Goal: Share content

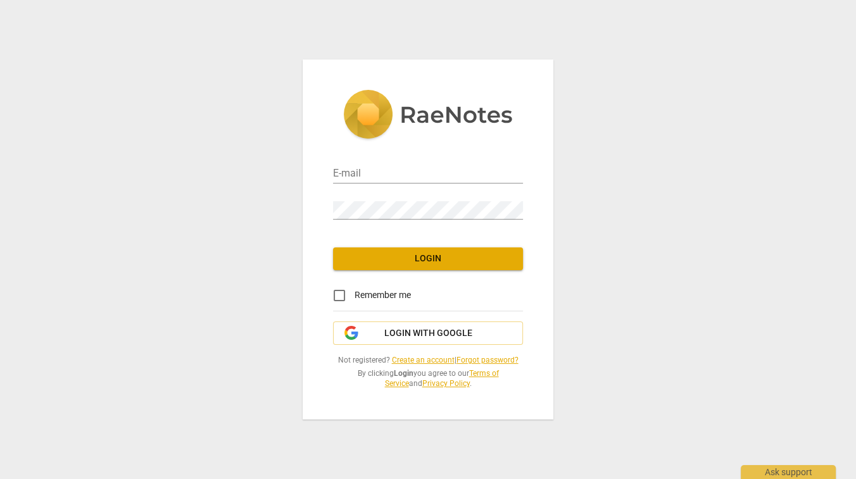
click at [365, 163] on div "E-mail" at bounding box center [428, 169] width 190 height 28
click at [362, 172] on input "email" at bounding box center [428, 174] width 190 height 18
paste input "[PERSON_NAME][EMAIL_ADDRESS][DOMAIN_NAME]"
type input "[PERSON_NAME][EMAIL_ADDRESS][DOMAIN_NAME]"
click at [400, 261] on span "Login" at bounding box center [428, 259] width 170 height 13
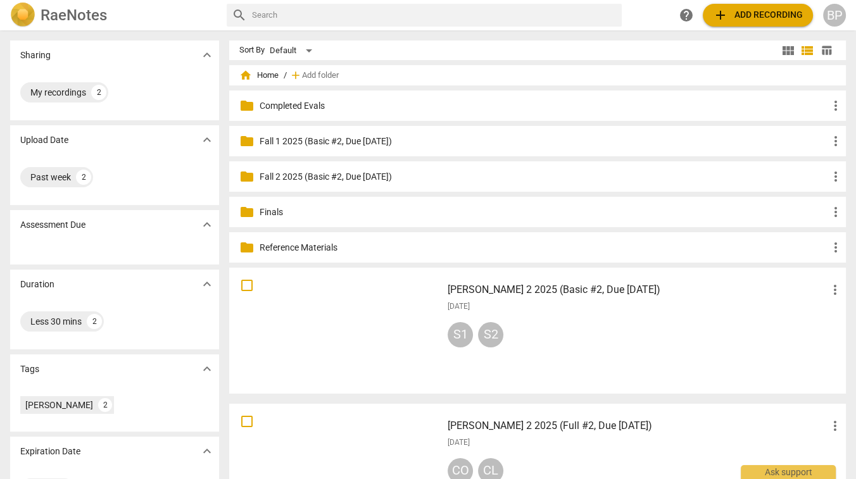
click at [740, 16] on span "add Add recording" at bounding box center [758, 15] width 90 height 15
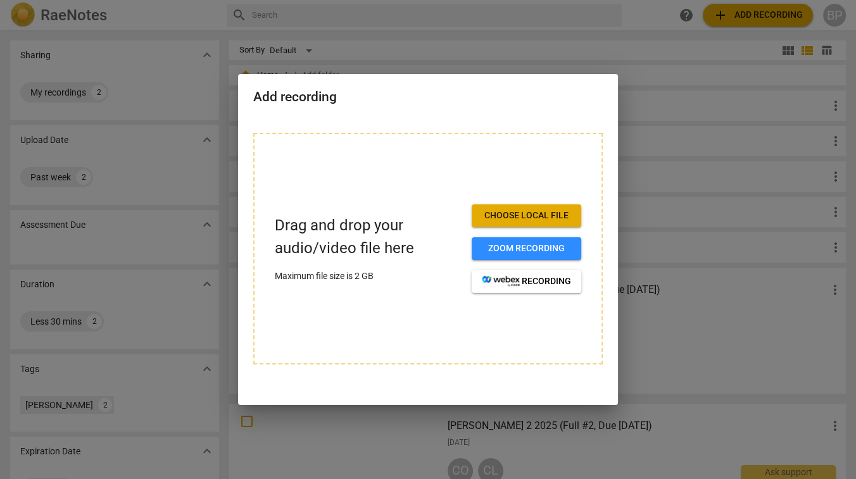
click at [484, 217] on span "Choose local file" at bounding box center [526, 216] width 89 height 13
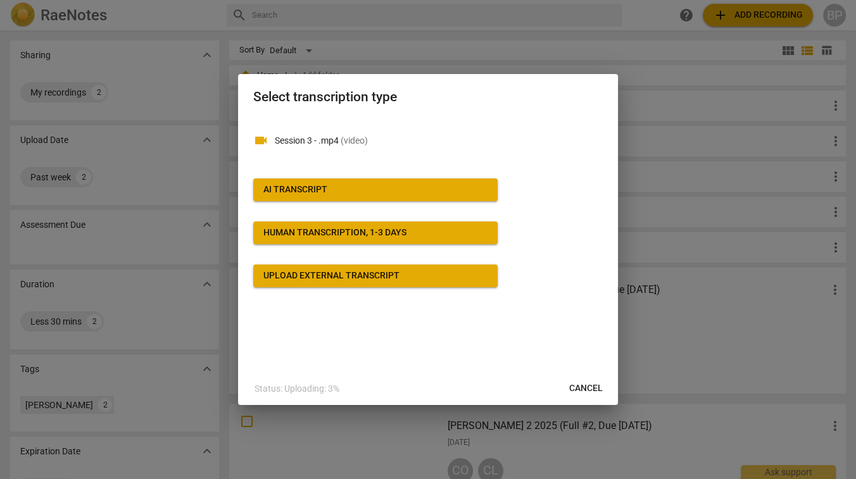
click at [323, 194] on div "AI Transcript" at bounding box center [295, 190] width 64 height 13
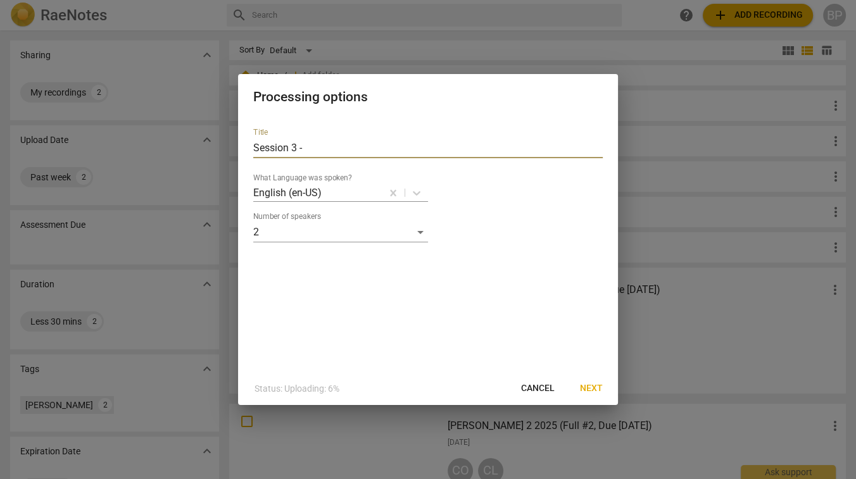
click at [317, 154] on input "Session 3 -" at bounding box center [428, 148] width 350 height 20
paste input "[PERSON_NAME]"
type input "[PERSON_NAME] 2025 (Final, Due [DATE])"
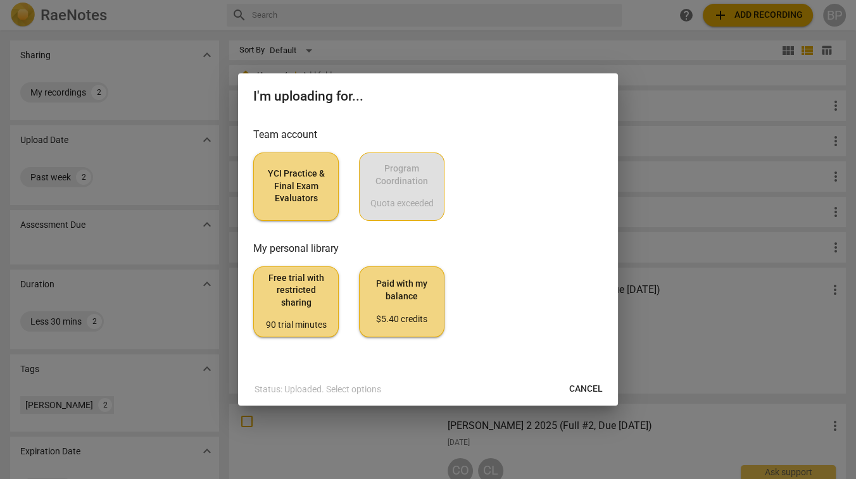
click at [291, 187] on span "YCI Practice & Final Exam Evaluators" at bounding box center [296, 186] width 64 height 37
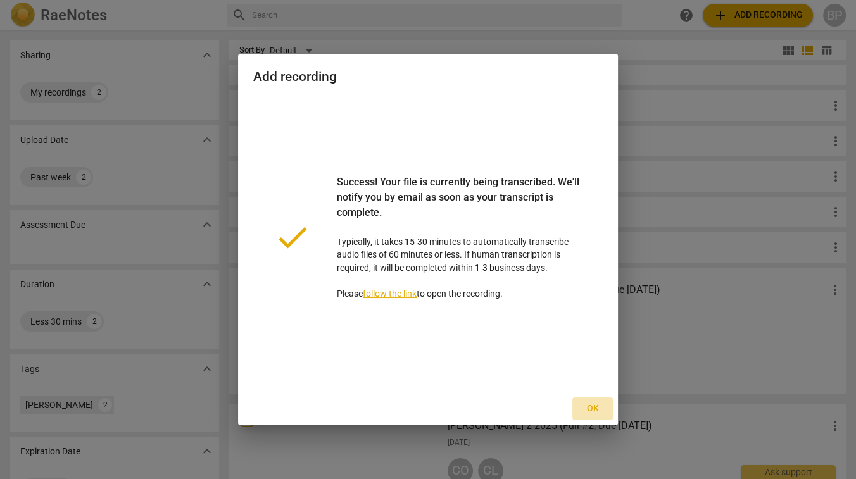
click at [595, 406] on span "Ok" at bounding box center [593, 409] width 20 height 13
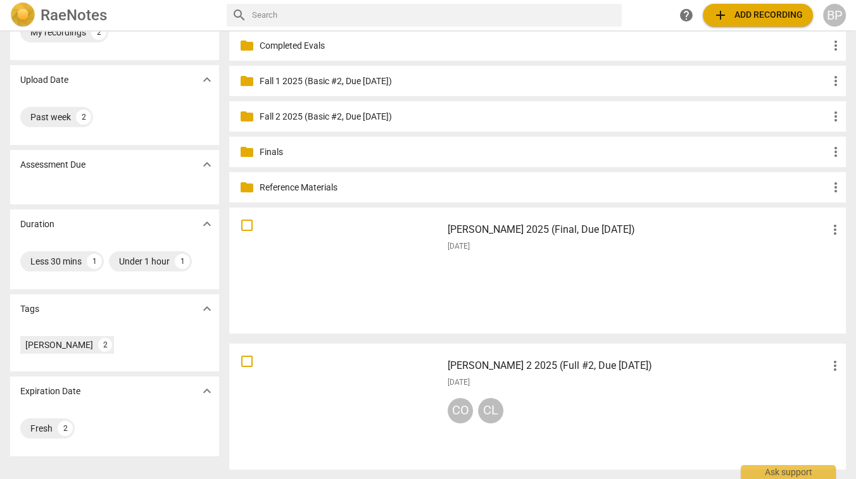
scroll to position [42, 0]
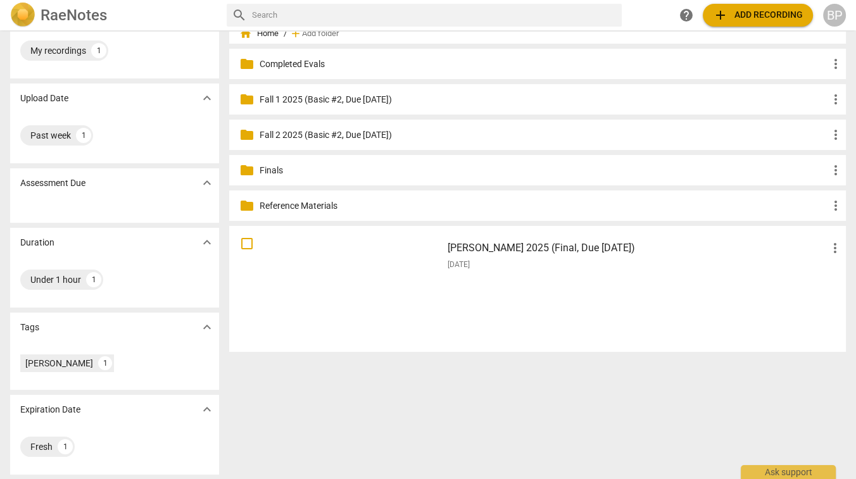
click at [508, 296] on div "[PERSON_NAME] 2025 (Final, Due [DATE]) more_vert [DATE]" at bounding box center [645, 288] width 415 height 117
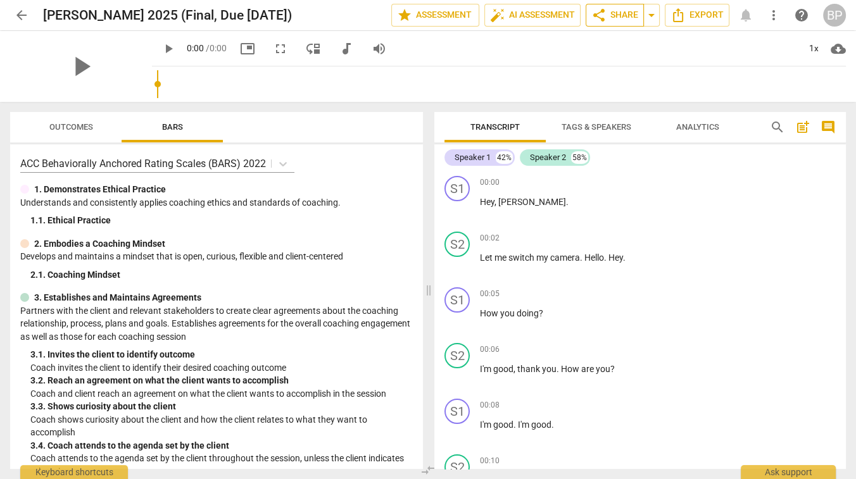
click at [600, 21] on span "share" at bounding box center [598, 15] width 15 height 15
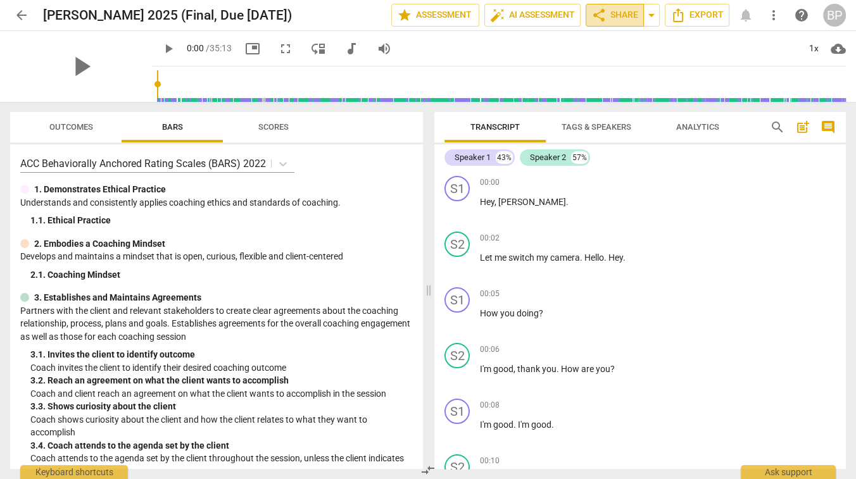
click at [610, 13] on span "share Share" at bounding box center [614, 15] width 47 height 15
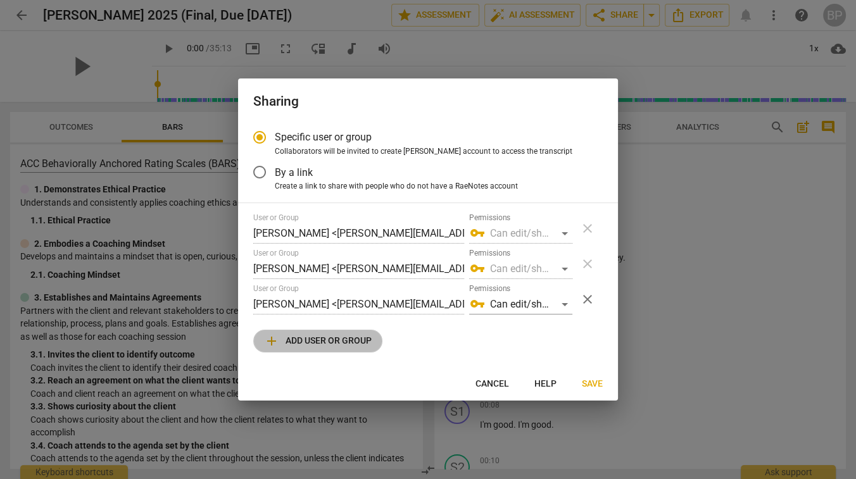
click at [289, 335] on span "add Add user or group" at bounding box center [318, 341] width 108 height 15
radio input "false"
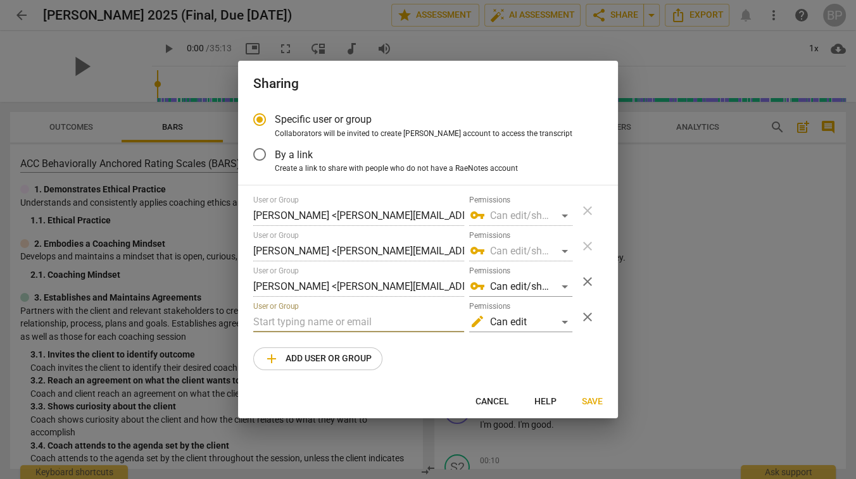
click at [283, 324] on input "text" at bounding box center [358, 322] width 211 height 20
type input "r"
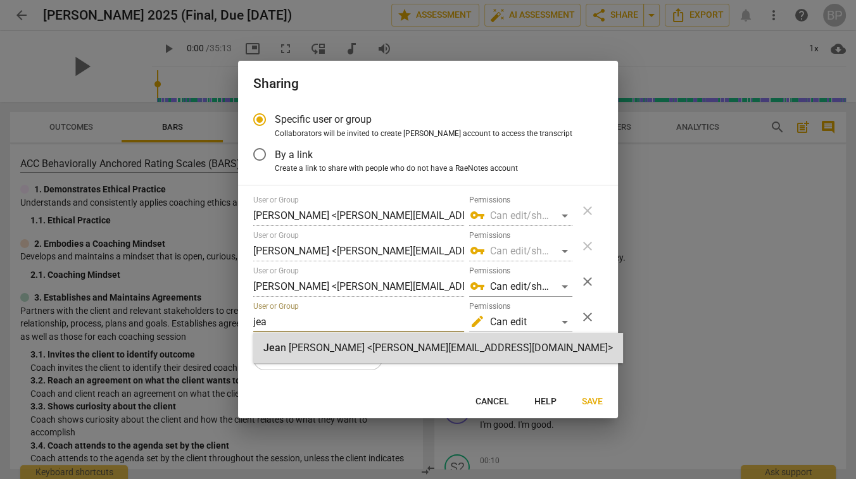
type input "jea"
radio input "false"
type input "[PERSON_NAME] <[PERSON_NAME][EMAIL_ADDRESS][DOMAIN_NAME]>"
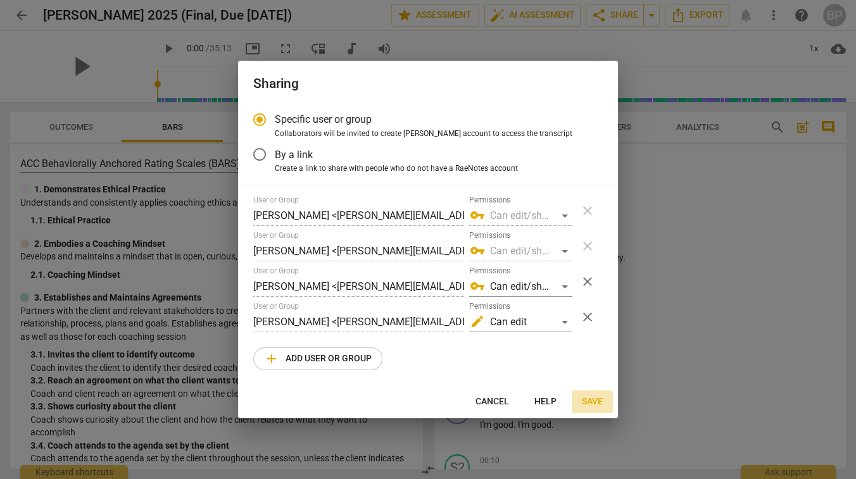
click at [586, 401] on span "Save" at bounding box center [592, 402] width 21 height 13
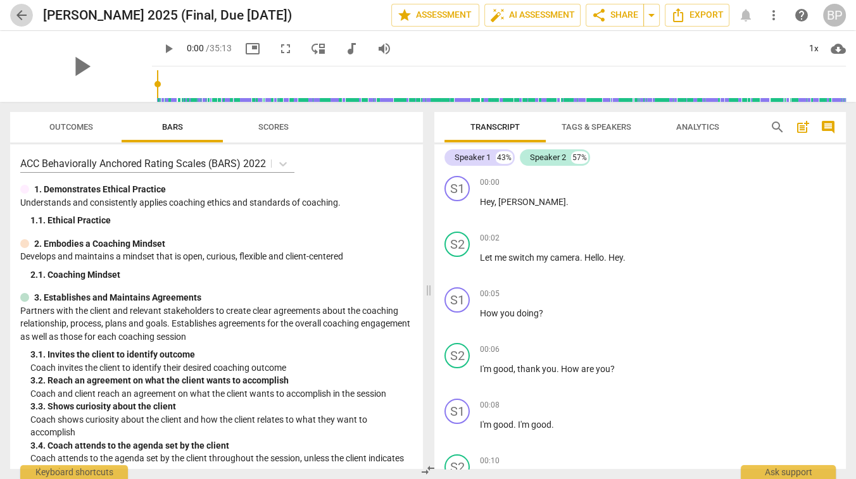
click at [27, 17] on span "arrow_back" at bounding box center [21, 15] width 15 height 15
